Goal: Obtain resource: Obtain resource

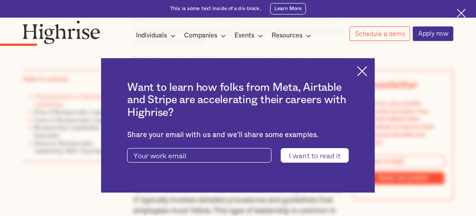
scroll to position [759, 0]
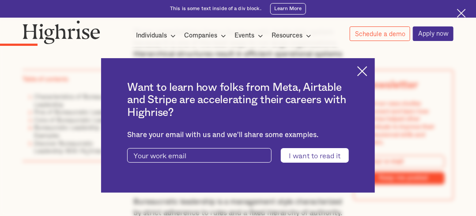
scroll to position [786, 0]
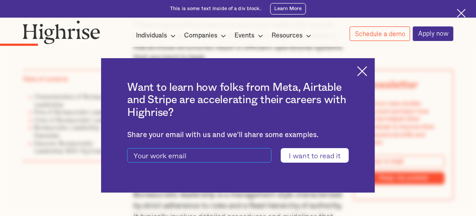
click at [189, 158] on input "current-ascender-blog-article-modal-form" at bounding box center [199, 155] width 144 height 15
type input "dierdrebinnaliw@gmail.com"
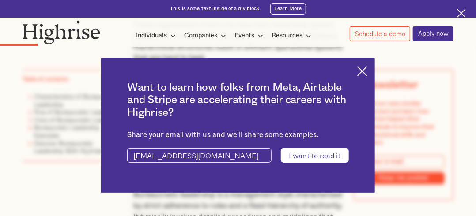
click at [294, 158] on input "I want to read it" at bounding box center [315, 155] width 68 height 15
type input "Please wait..."
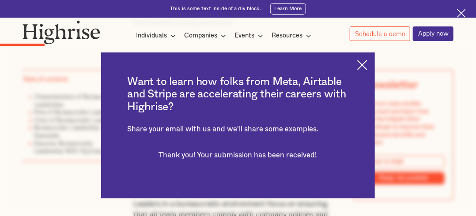
scroll to position [840, 0]
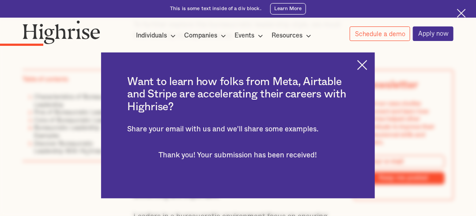
click at [384, 152] on div "Want to learn how folks from Meta, Airtable and Stripe are accelerating their c…" at bounding box center [238, 126] width 476 height 216
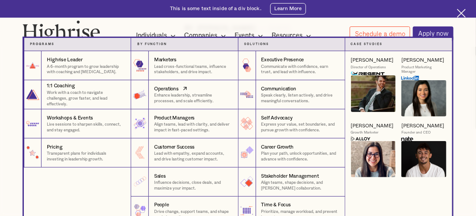
scroll to position [217, 0]
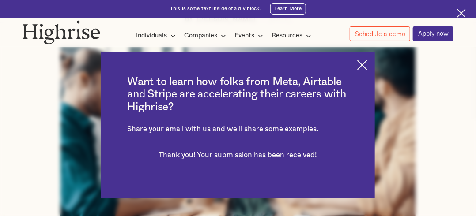
click at [455, 76] on div "Want to learn how folks from Meta, Airtable and Stripe are accelerating their c…" at bounding box center [238, 126] width 476 height 216
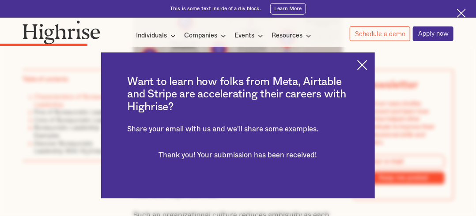
scroll to position [0, 0]
